Goal: Task Accomplishment & Management: Use online tool/utility

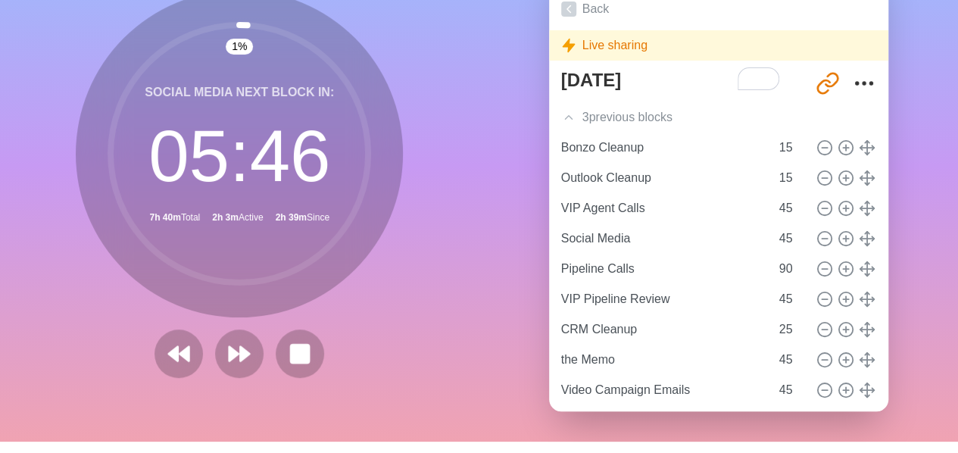
scroll to position [70, 0]
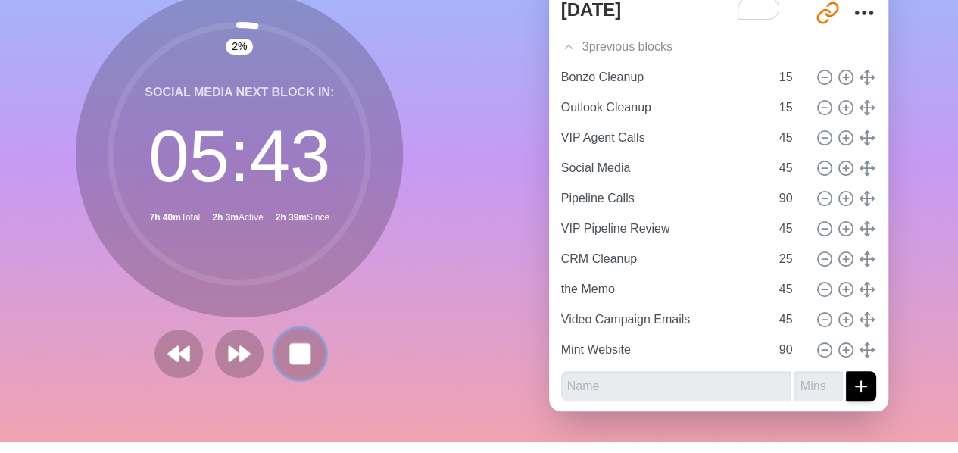
click at [294, 348] on rect at bounding box center [300, 353] width 19 height 19
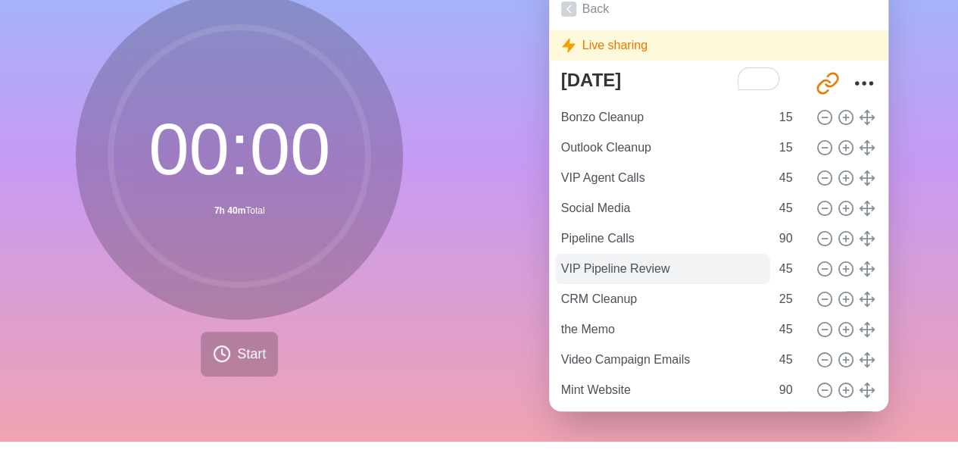
scroll to position [40, 0]
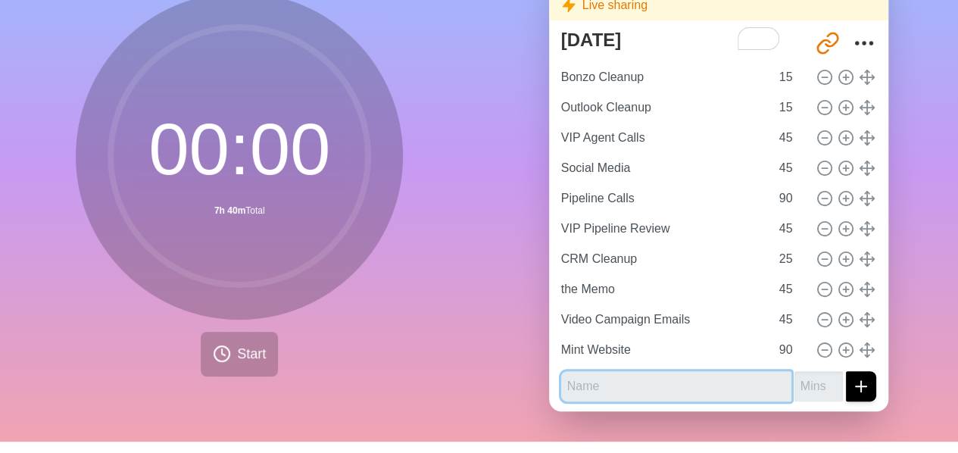
click at [608, 388] on input "text" at bounding box center [676, 386] width 230 height 30
type input "social media | session 2"
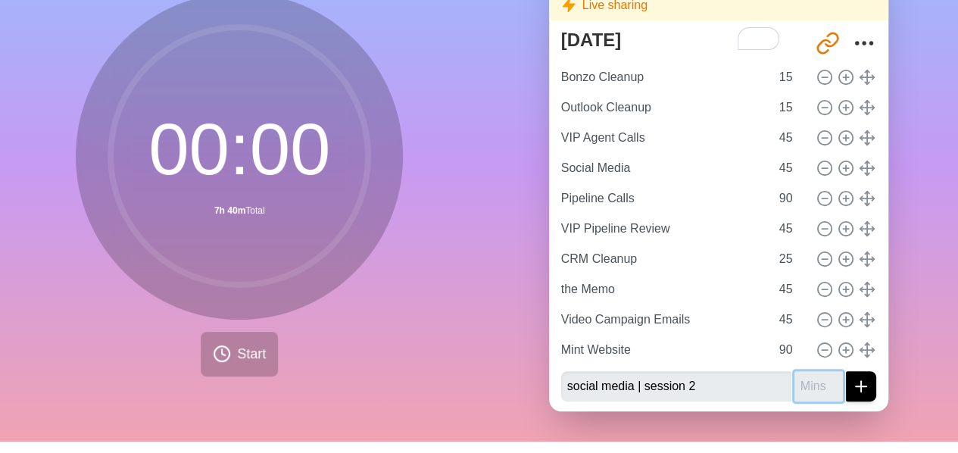
click at [795, 387] on input "number" at bounding box center [819, 386] width 48 height 30
type input "45"
click at [861, 386] on line "submit" at bounding box center [861, 386] width 0 height 11
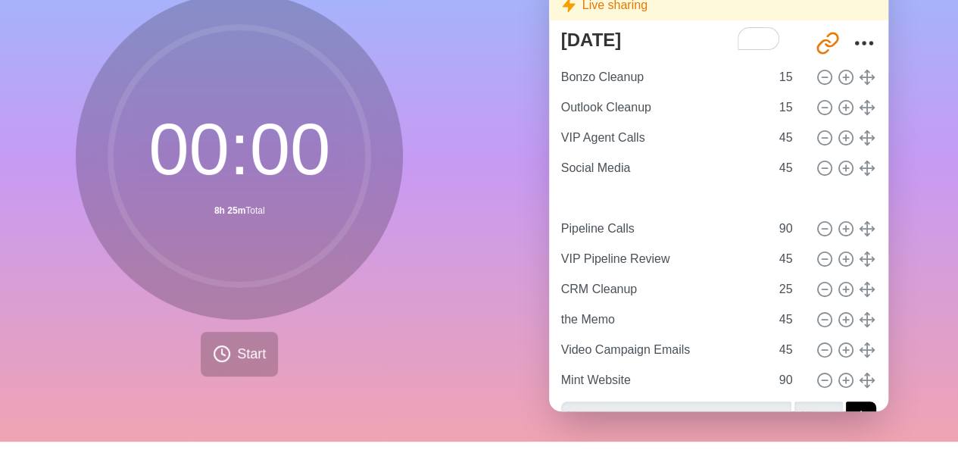
type input "social media | session 2"
type input "45"
type input "Pipeline Calls"
type input "90"
type input "VIP Pipeline Review"
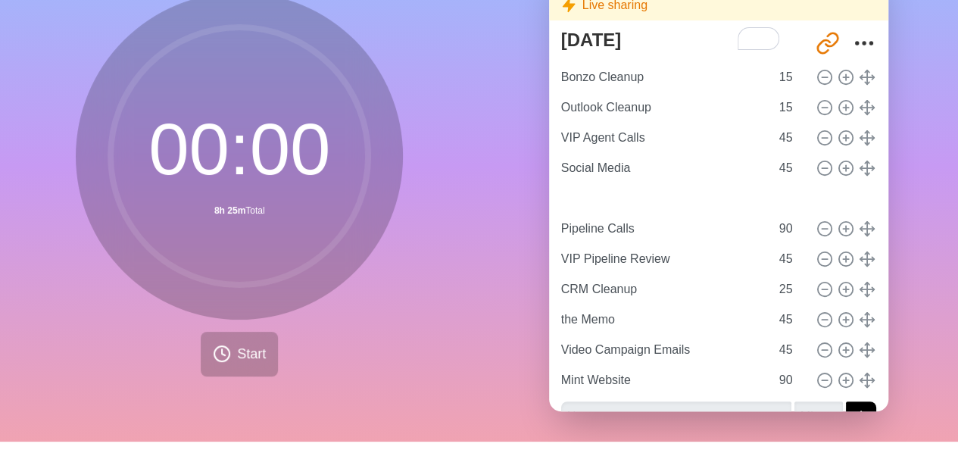
type input "45"
type input "CRM Cleanup"
type input "25"
type input "the Memo"
type input "Video Campaign Emails"
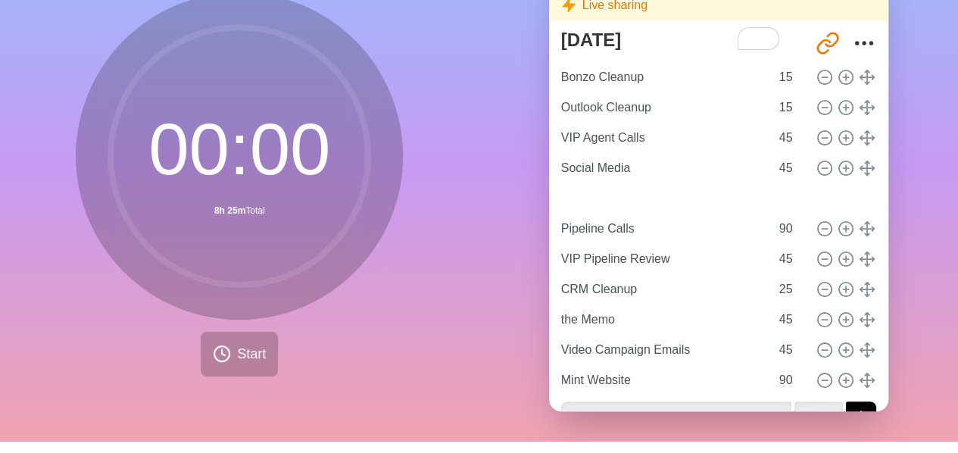
type input "45"
type input "Mint Website"
type input "90"
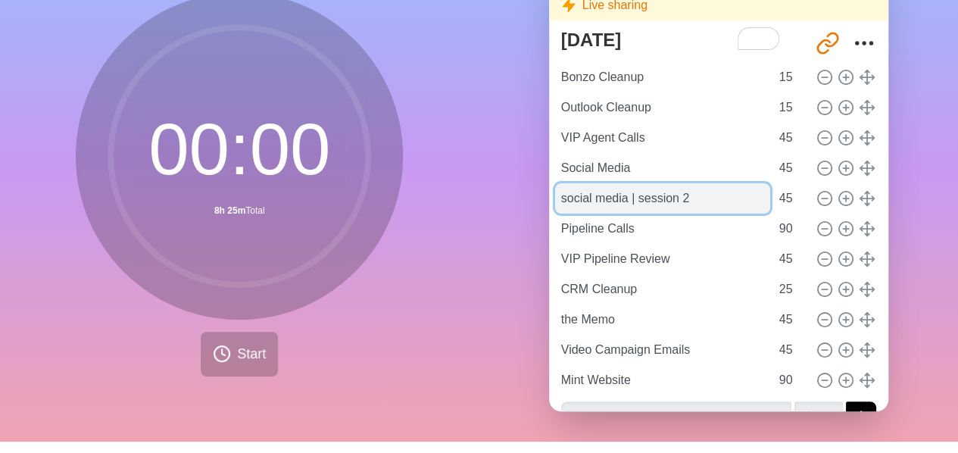
click at [579, 198] on input "social media | session 2" at bounding box center [662, 198] width 215 height 30
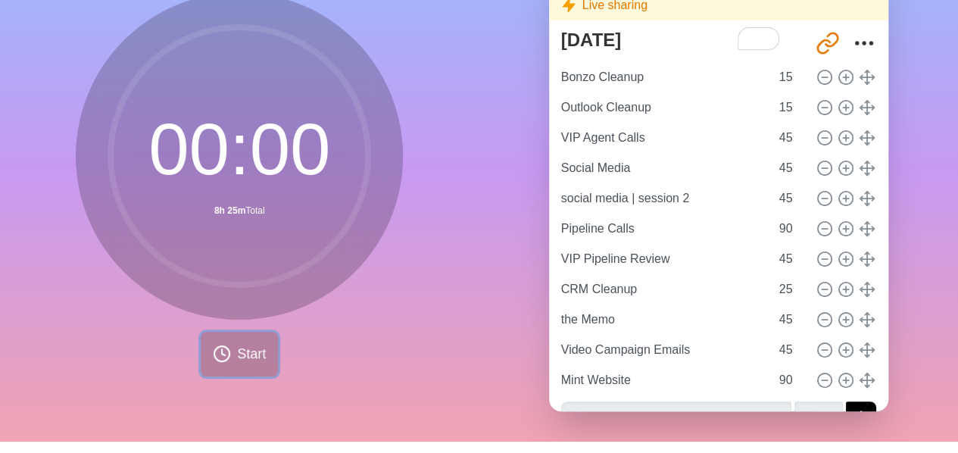
click at [223, 361] on icon at bounding box center [222, 354] width 18 height 18
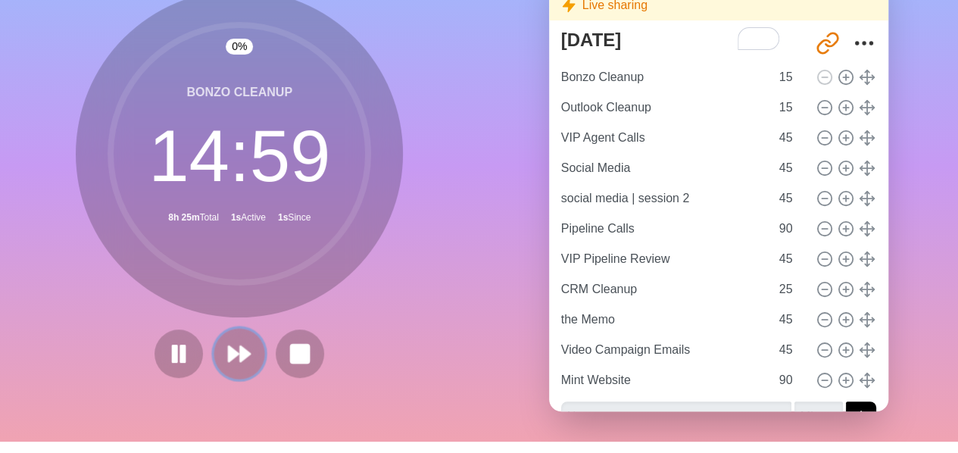
click at [255, 354] on button at bounding box center [239, 353] width 51 height 51
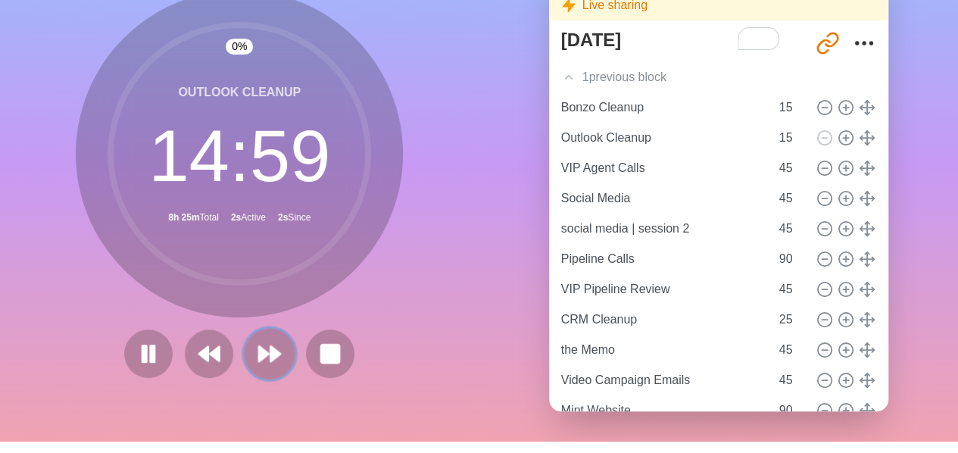
click at [259, 354] on polygon at bounding box center [264, 353] width 10 height 15
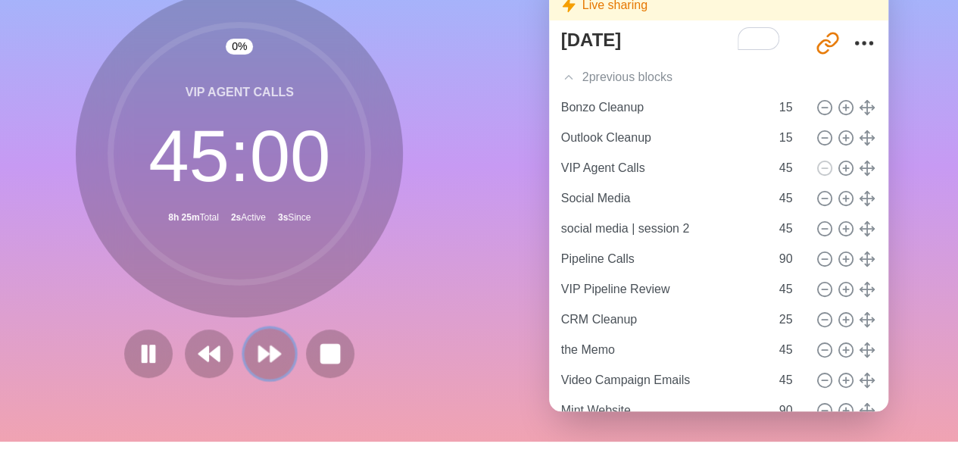
click at [259, 354] on polygon at bounding box center [264, 353] width 10 height 15
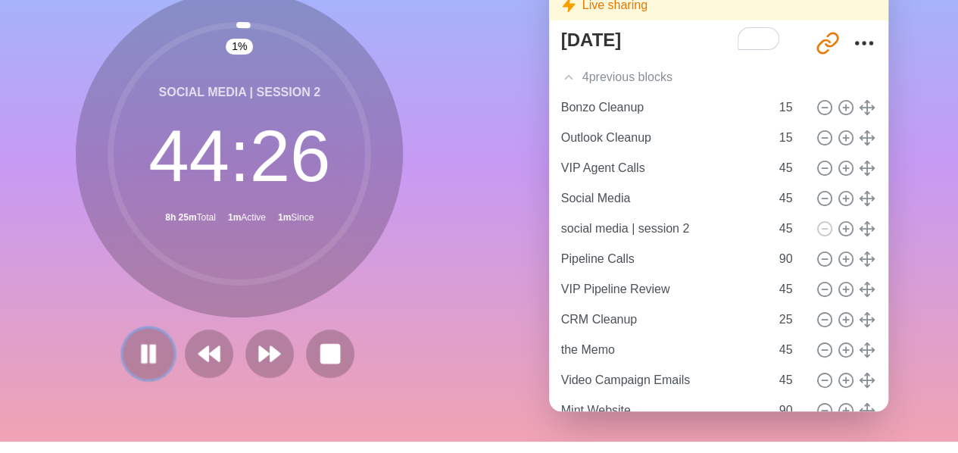
click at [144, 352] on icon at bounding box center [149, 354] width 26 height 26
click at [145, 348] on icon at bounding box center [149, 354] width 26 height 26
